Goal: Task Accomplishment & Management: Manage account settings

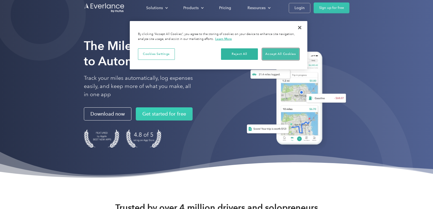
click at [286, 54] on button "Accept All Cookies" at bounding box center [280, 53] width 37 height 11
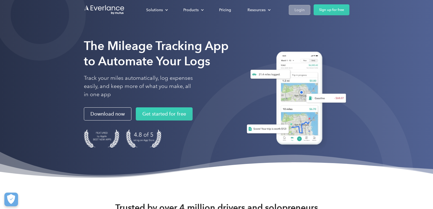
click at [301, 9] on div "Login" at bounding box center [300, 10] width 10 height 7
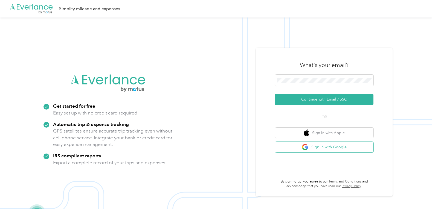
click at [339, 148] on button "Sign in with Google" at bounding box center [324, 147] width 98 height 11
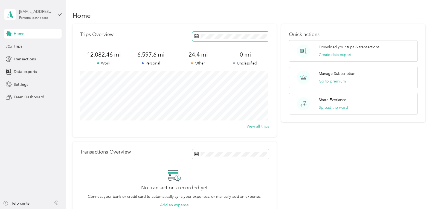
click at [258, 33] on span at bounding box center [230, 37] width 77 height 10
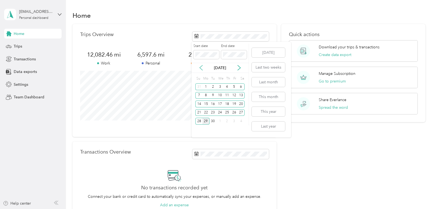
click at [201, 67] on icon at bounding box center [201, 68] width 3 height 5
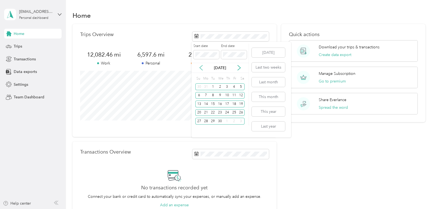
click at [201, 67] on icon at bounding box center [201, 68] width 3 height 5
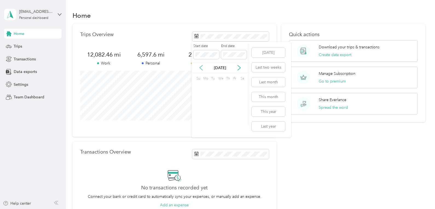
click at [201, 67] on icon at bounding box center [201, 68] width 3 height 5
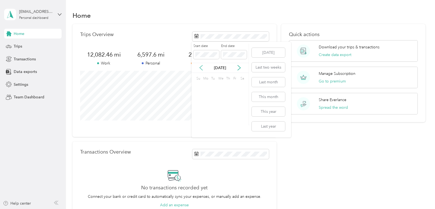
click at [201, 67] on icon at bounding box center [201, 68] width 3 height 5
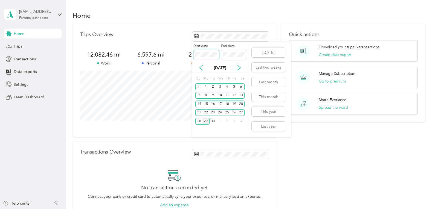
click at [215, 52] on span at bounding box center [206, 54] width 26 height 9
click at [195, 55] on span at bounding box center [206, 54] width 26 height 9
click at [273, 125] on button "Last year" at bounding box center [268, 127] width 33 height 10
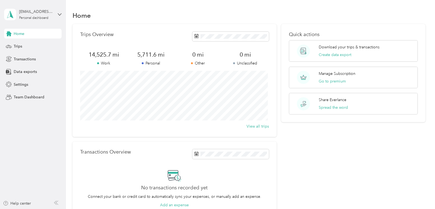
click at [154, 44] on div "Trips Overview 14,525.7 mi Work 5,711.6 mi Personal 0 mi Other 0 mi Unclassifie…" at bounding box center [174, 80] width 204 height 113
click at [30, 71] on span "Data exports" at bounding box center [25, 72] width 23 height 6
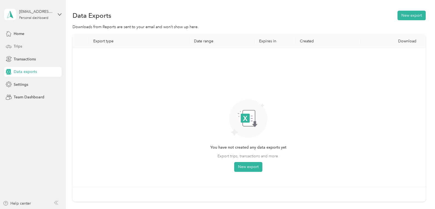
click at [18, 45] on span "Trips" at bounding box center [18, 46] width 8 height 6
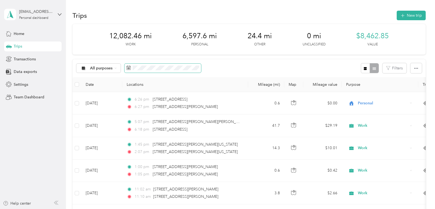
click at [130, 71] on span at bounding box center [162, 68] width 77 height 9
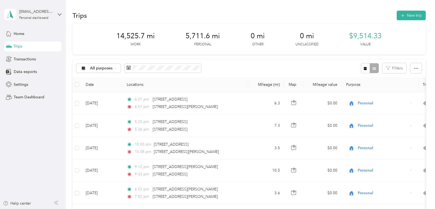
click at [237, 65] on div "All purposes Filters" at bounding box center [248, 68] width 353 height 18
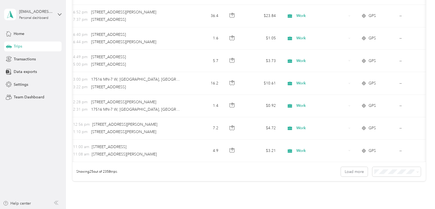
scroll to position [0, 64]
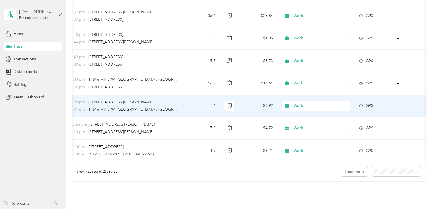
click at [296, 106] on span "Work" at bounding box center [318, 106] width 50 height 6
click at [298, 125] on span "Personal" at bounding box center [320, 126] width 51 height 6
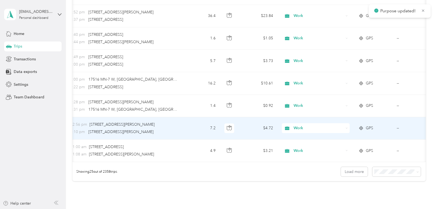
click at [298, 129] on span "Work" at bounding box center [318, 128] width 50 height 6
click at [299, 146] on span "Personal" at bounding box center [320, 147] width 51 height 6
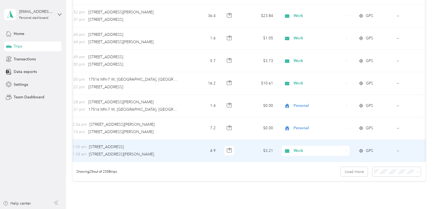
click at [299, 150] on span "Work" at bounding box center [318, 151] width 50 height 6
click at [303, 93] on span "Personal" at bounding box center [320, 93] width 51 height 6
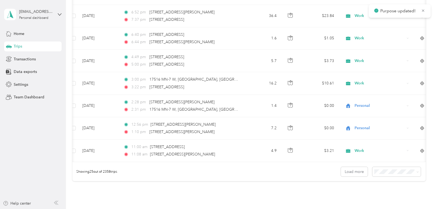
scroll to position [0, 0]
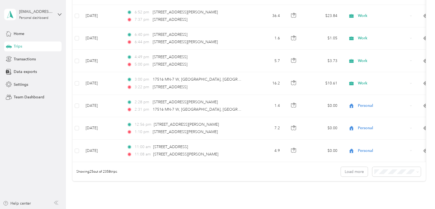
click at [385, 165] on span "100 per load" at bounding box center [386, 166] width 22 height 5
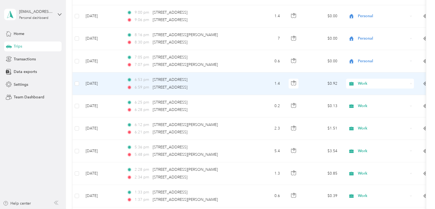
scroll to position [1504, 0]
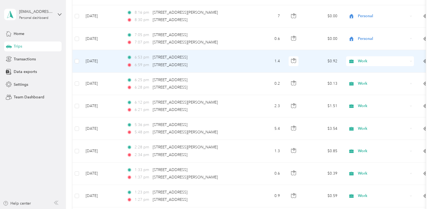
drag, startPoint x: 361, startPoint y: 62, endPoint x: 375, endPoint y: 62, distance: 13.4
click at [375, 62] on span "Work" at bounding box center [383, 61] width 50 height 6
click at [365, 85] on ol "Work Personal Other Charity Medical Moving Commute" at bounding box center [380, 99] width 68 height 67
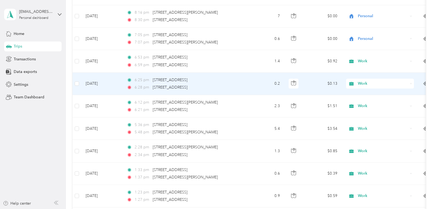
click at [365, 82] on span "Work" at bounding box center [383, 84] width 50 height 6
click at [361, 101] on span "Personal" at bounding box center [385, 104] width 51 height 6
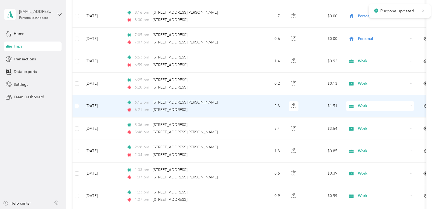
click at [366, 106] on span "Work" at bounding box center [383, 106] width 50 height 6
click at [365, 124] on span "Personal" at bounding box center [385, 126] width 51 height 6
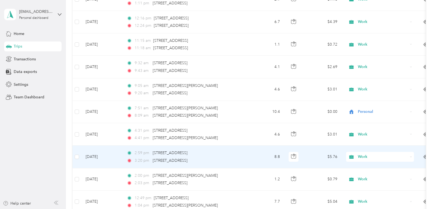
scroll to position [2133, 0]
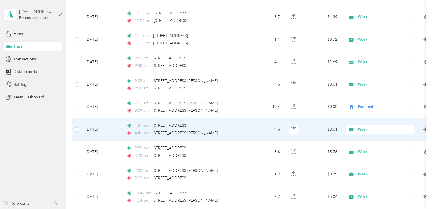
click at [362, 130] on span "Work" at bounding box center [383, 130] width 50 height 6
click at [363, 148] on span "Personal" at bounding box center [385, 150] width 51 height 6
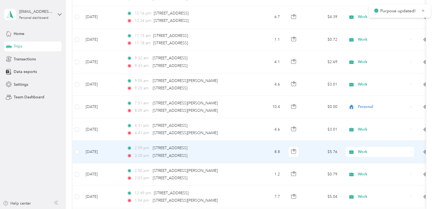
click at [359, 152] on span "Work" at bounding box center [383, 152] width 50 height 6
click at [361, 92] on span "Personal" at bounding box center [385, 94] width 51 height 6
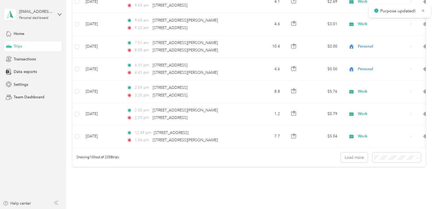
scroll to position [2215, 0]
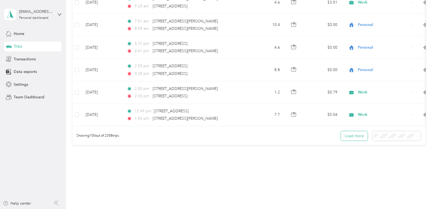
click at [352, 139] on button "Load more" at bounding box center [354, 136] width 27 height 10
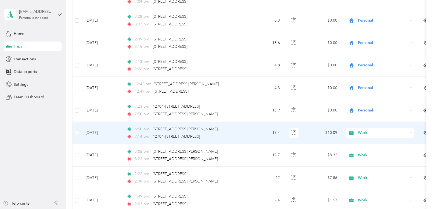
scroll to position [2543, 0]
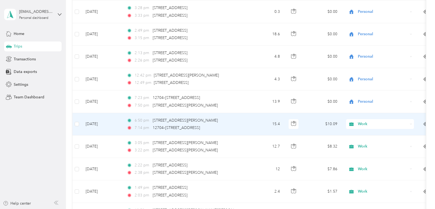
click at [363, 124] on span "Work" at bounding box center [383, 124] width 50 height 6
click at [363, 144] on span "Personal" at bounding box center [385, 144] width 51 height 6
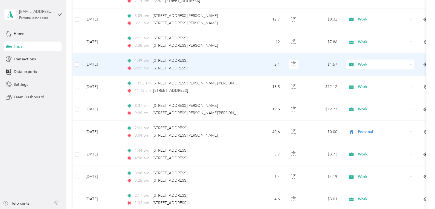
scroll to position [2680, 0]
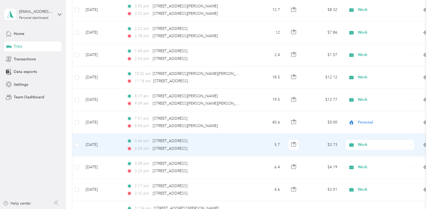
click at [358, 143] on span "Work" at bounding box center [383, 145] width 50 height 6
click at [367, 87] on span "Personal" at bounding box center [385, 87] width 51 height 6
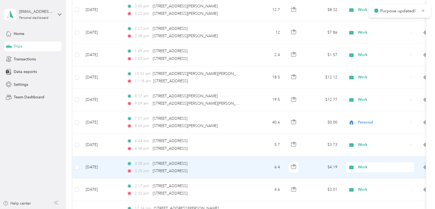
click at [362, 167] on span "Work" at bounding box center [383, 167] width 50 height 6
click at [361, 108] on span "Personal" at bounding box center [385, 108] width 51 height 6
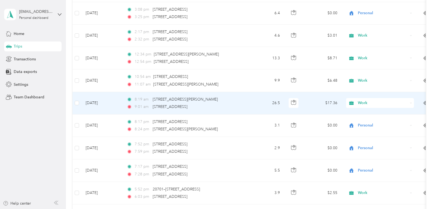
scroll to position [2844, 0]
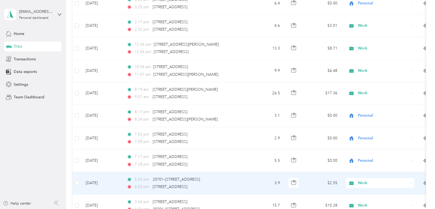
click at [364, 183] on span "Work" at bounding box center [383, 183] width 50 height 6
click at [367, 123] on span "Personal" at bounding box center [385, 125] width 51 height 6
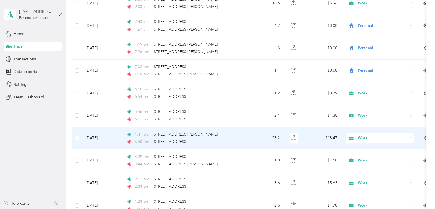
scroll to position [3172, 0]
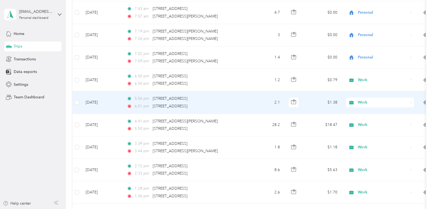
click at [357, 102] on span "Work" at bounding box center [378, 103] width 60 height 6
click at [363, 122] on span "Personal" at bounding box center [385, 122] width 51 height 6
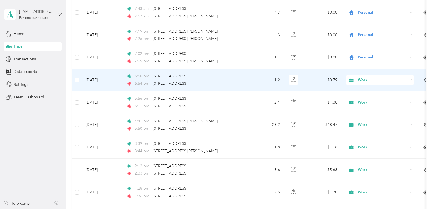
click at [358, 78] on span "Work" at bounding box center [383, 80] width 50 height 6
click at [367, 99] on span "Personal" at bounding box center [385, 100] width 51 height 6
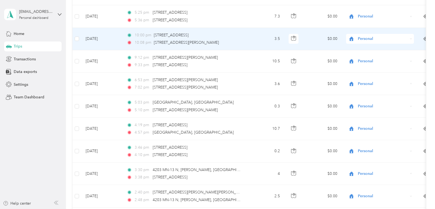
scroll to position [0, 0]
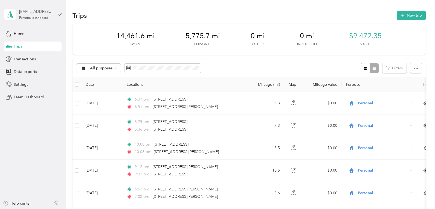
click at [59, 13] on icon at bounding box center [60, 15] width 4 height 4
click at [19, 46] on div "Log out" at bounding box center [19, 45] width 21 height 6
